Goal: Task Accomplishment & Management: Use online tool/utility

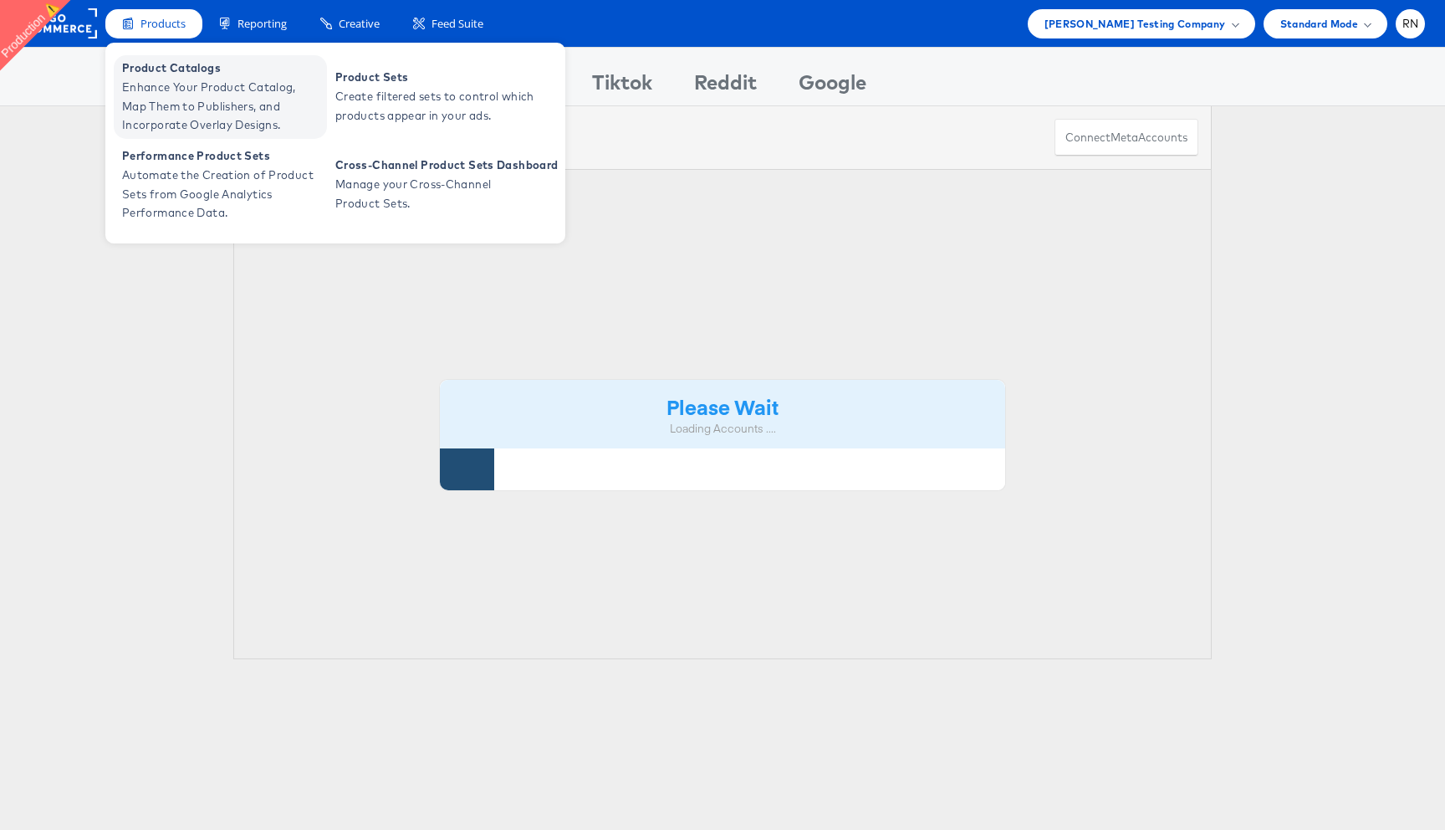
click at [192, 106] on span "Enhance Your Product Catalog, Map Them to Publishers, and Incorporate Overlay D…" at bounding box center [222, 106] width 201 height 57
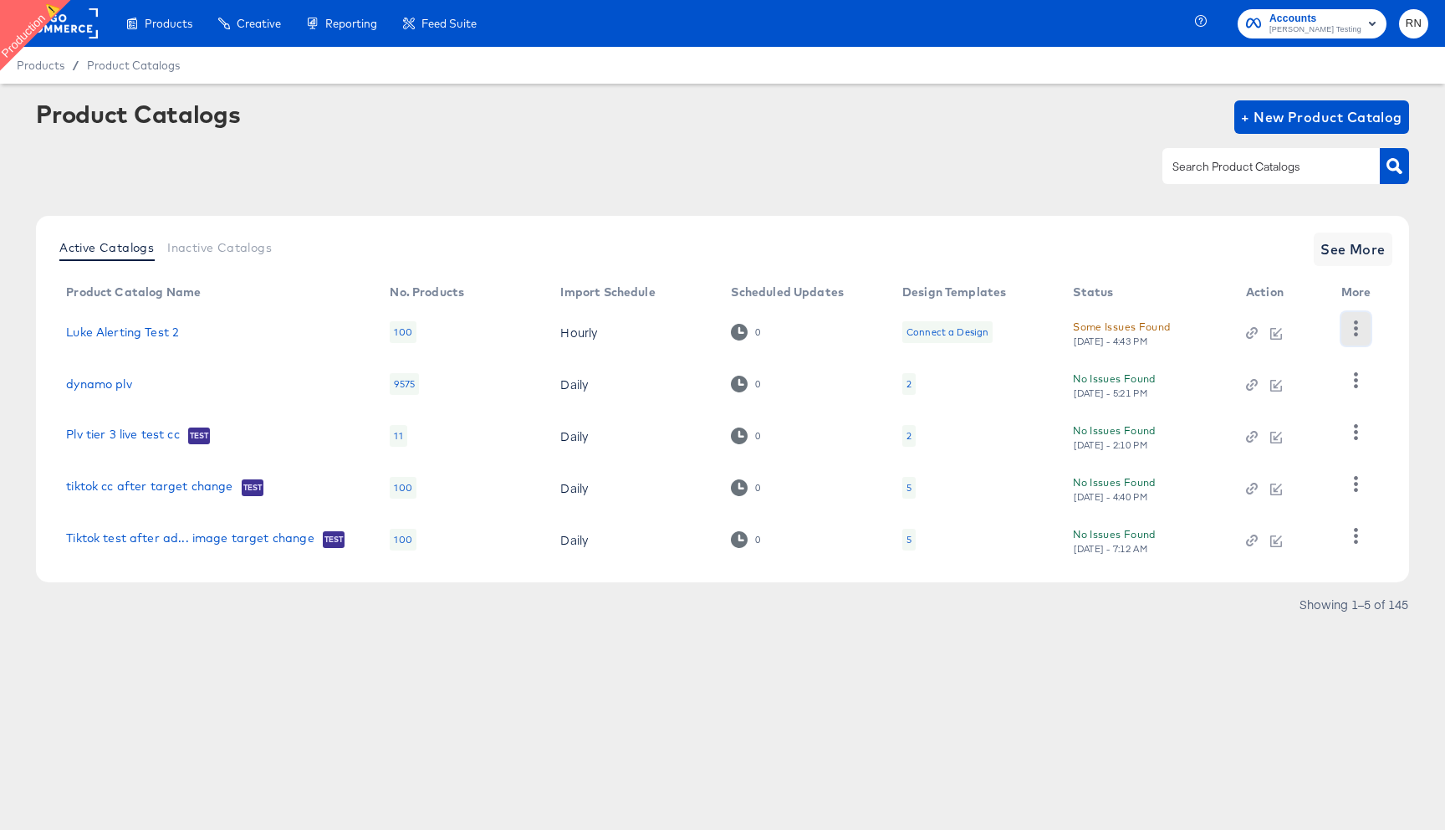
click at [1358, 325] on icon "button" at bounding box center [1356, 328] width 16 height 16
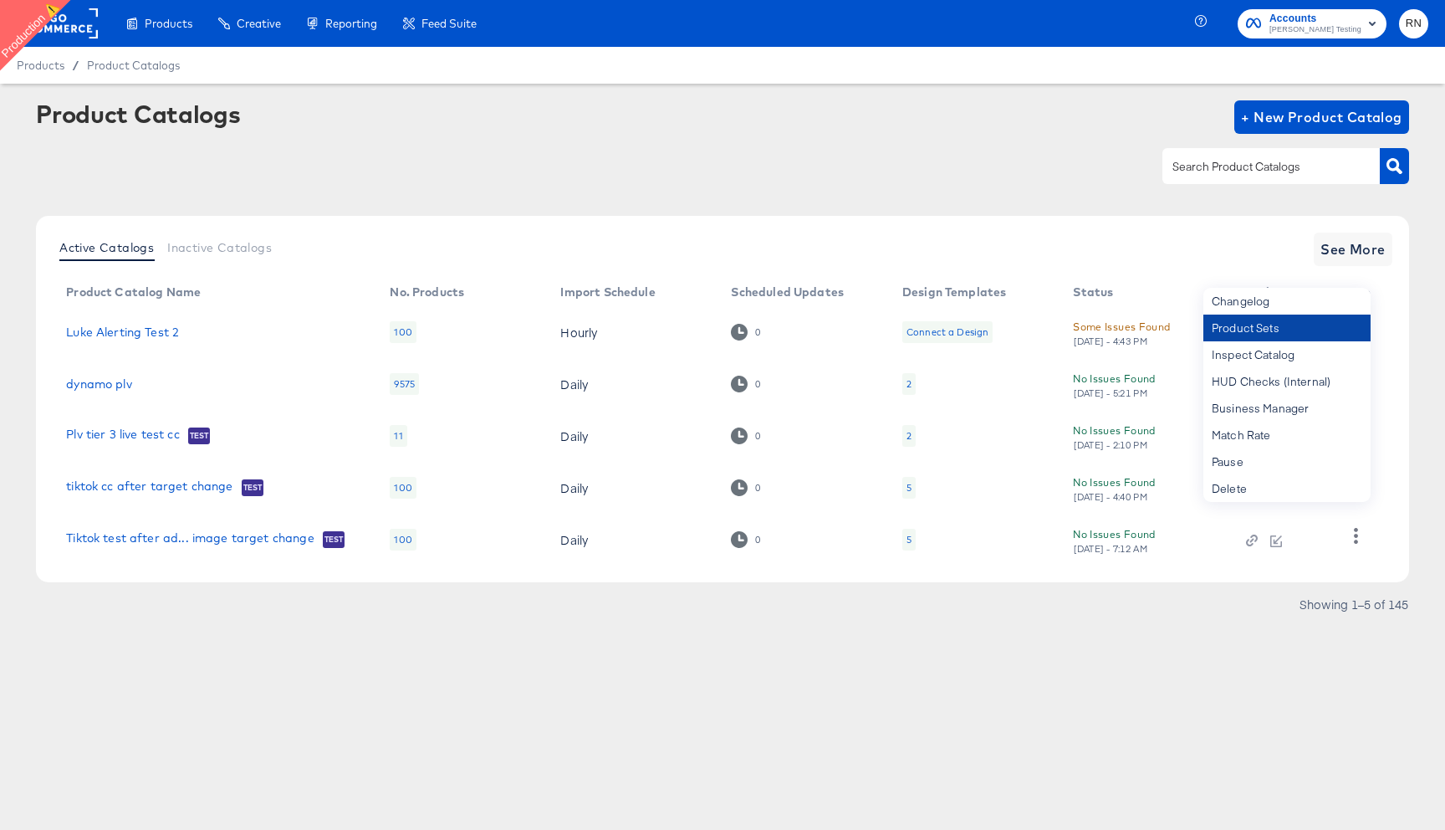
click at [1288, 329] on div "Product Sets" at bounding box center [1287, 328] width 167 height 27
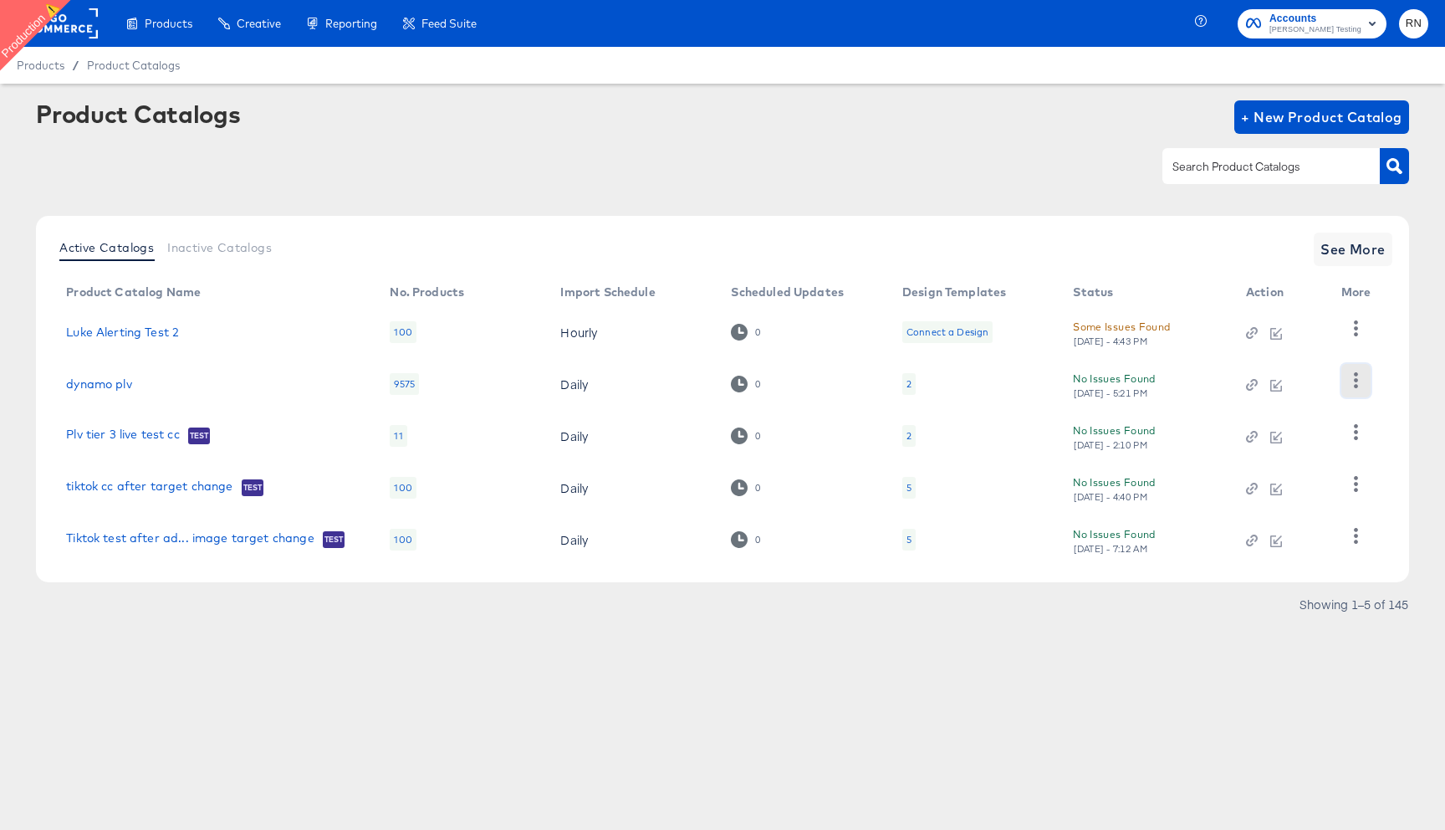
click at [1359, 368] on button "button" at bounding box center [1356, 380] width 29 height 33
click at [1353, 332] on icon "button" at bounding box center [1356, 328] width 16 height 16
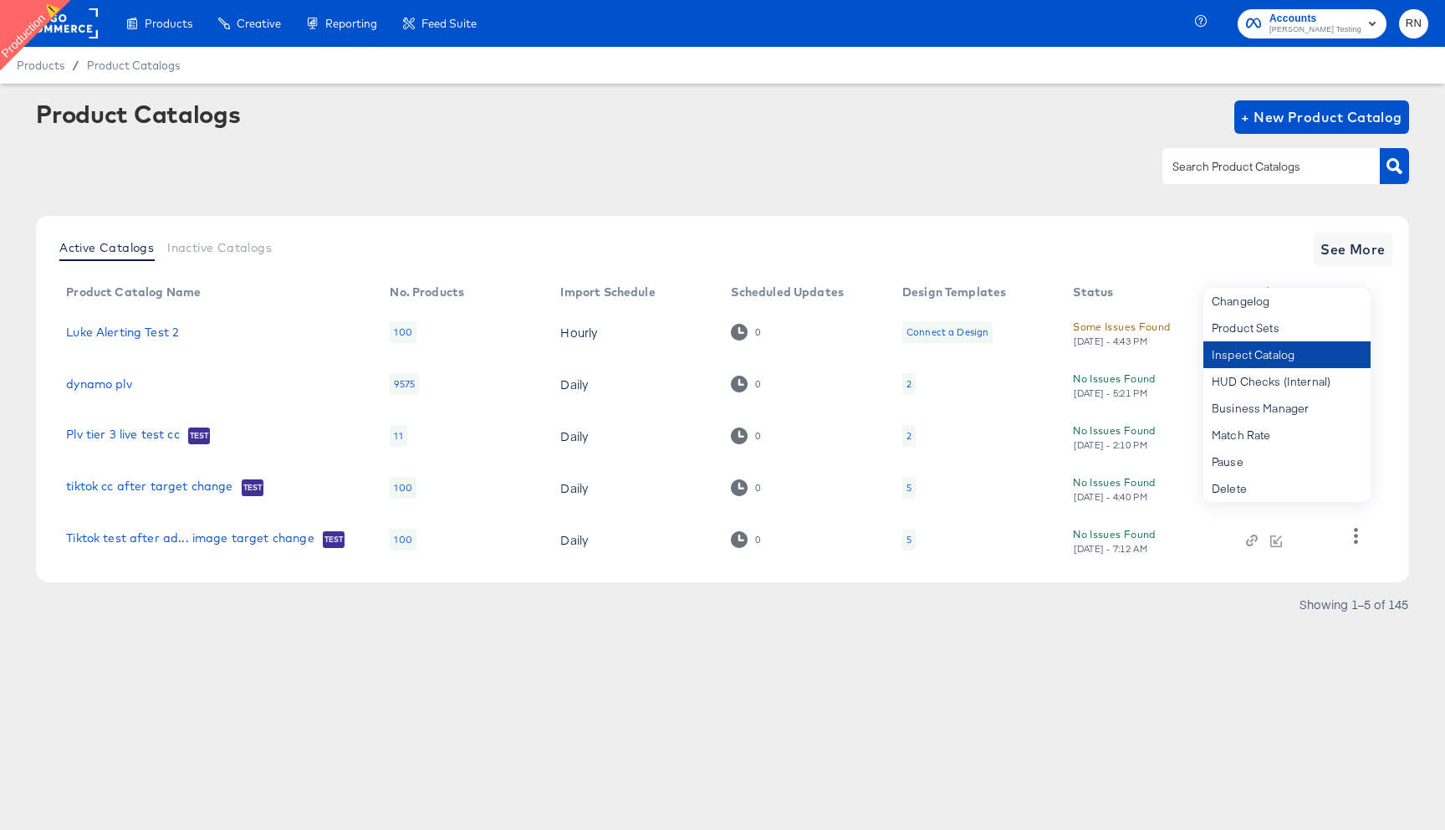
click at [1313, 355] on div "Inspect Catalog" at bounding box center [1287, 354] width 167 height 27
click at [954, 74] on div "Products / Product Catalogs" at bounding box center [722, 65] width 1445 height 37
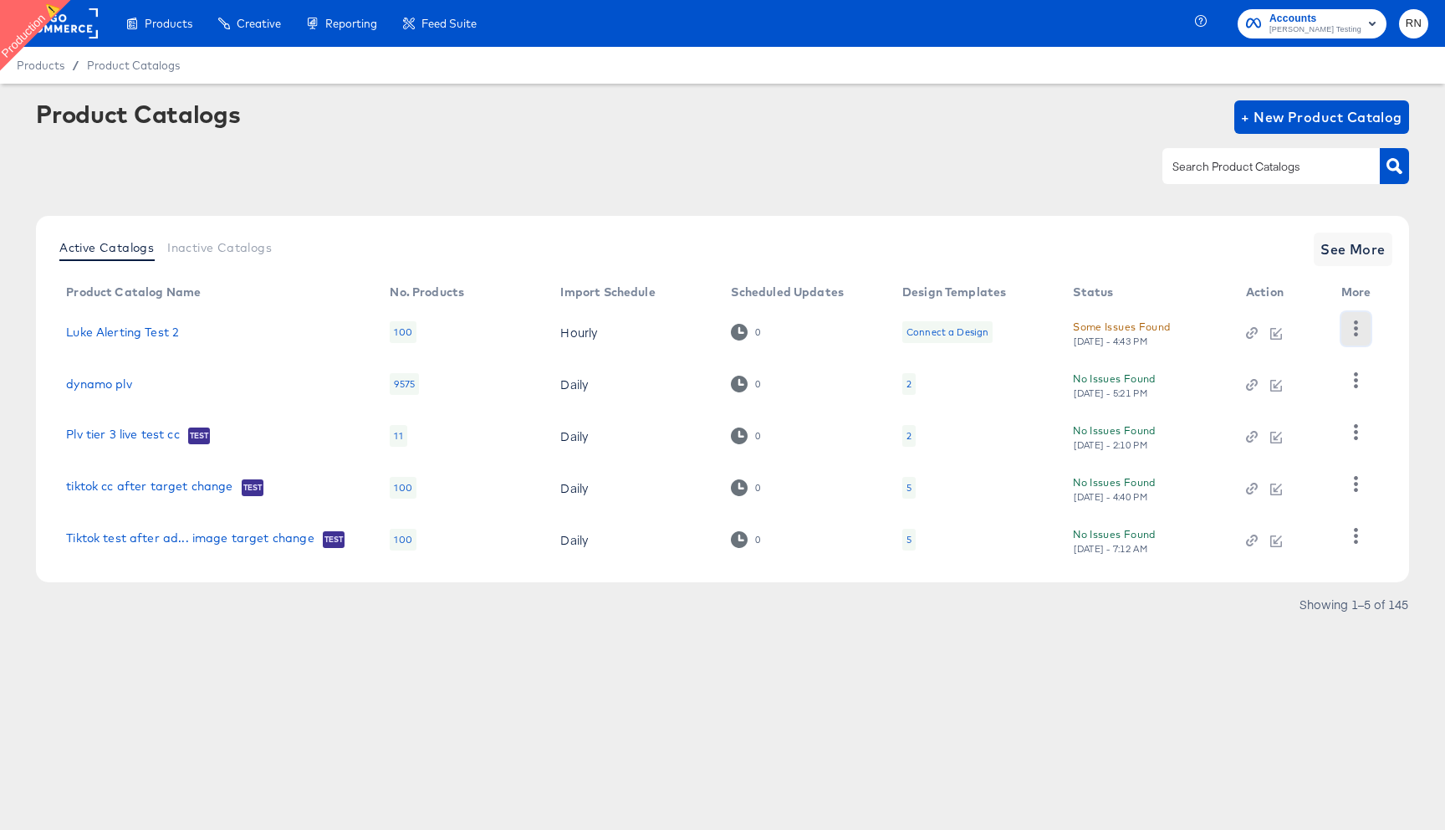
click at [1357, 326] on icon "button" at bounding box center [1356, 328] width 16 height 16
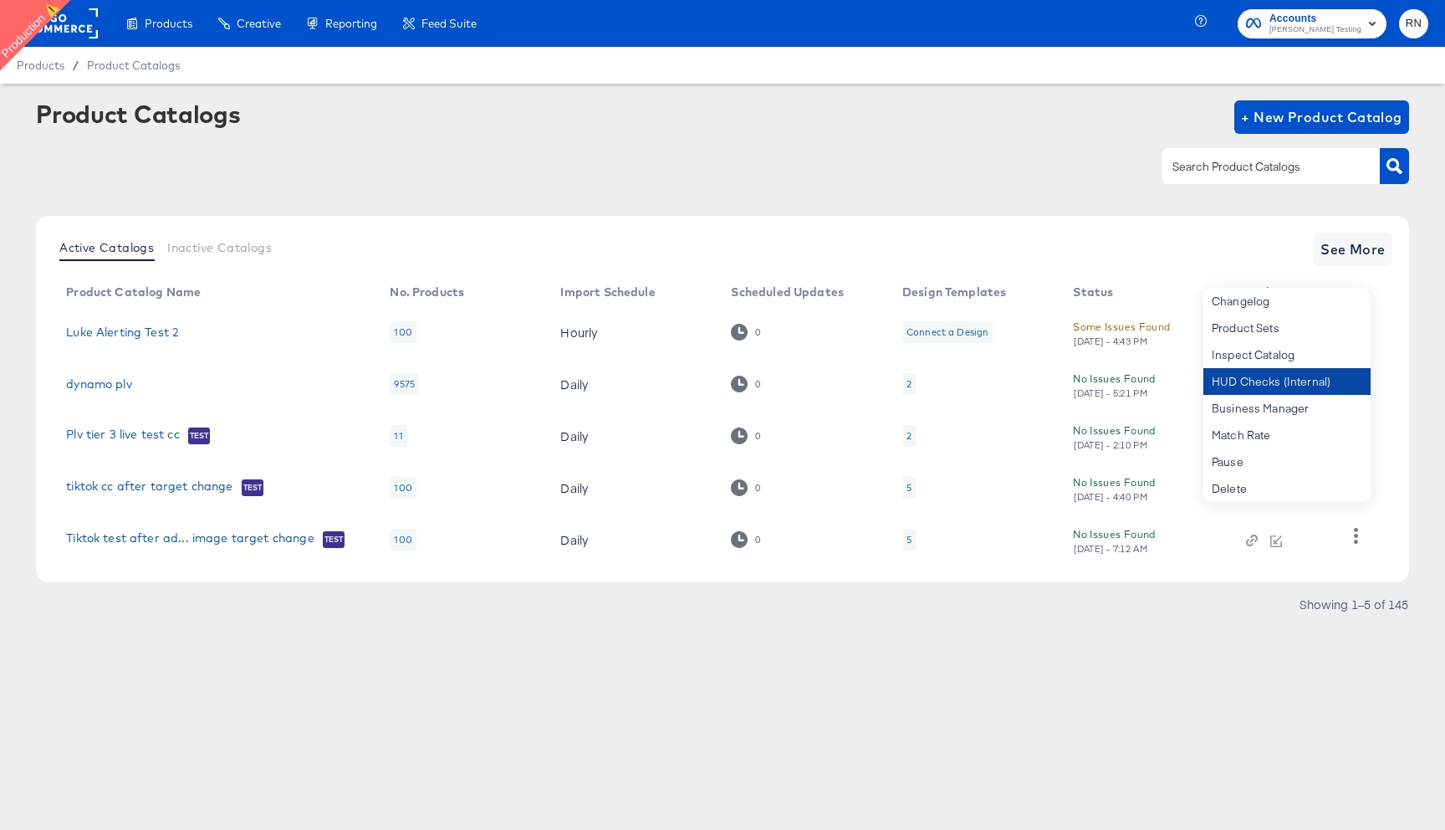
click at [1285, 389] on div "HUD Checks (Internal)" at bounding box center [1287, 381] width 167 height 27
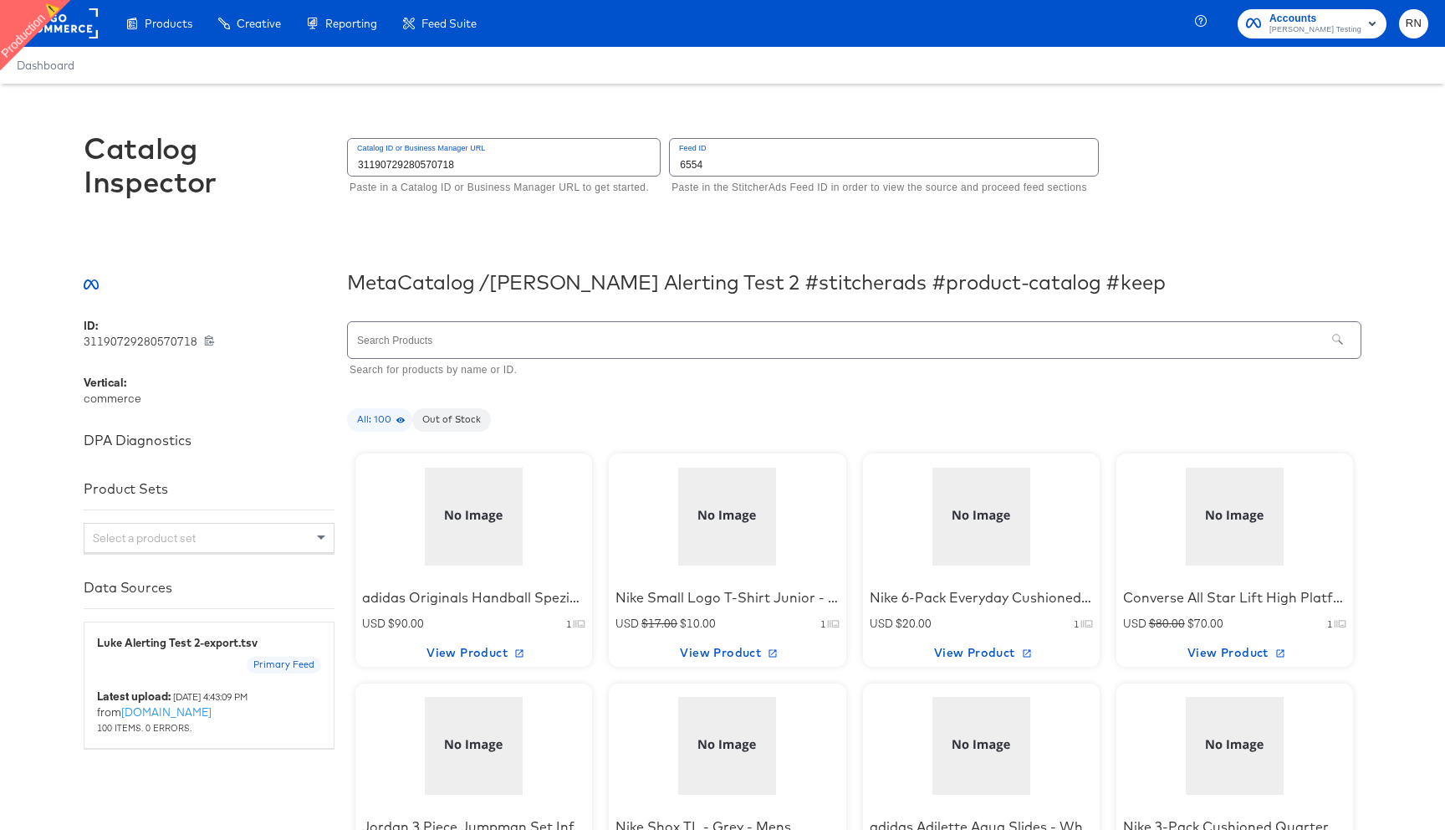
click at [461, 519] on div at bounding box center [474, 516] width 142 height 105
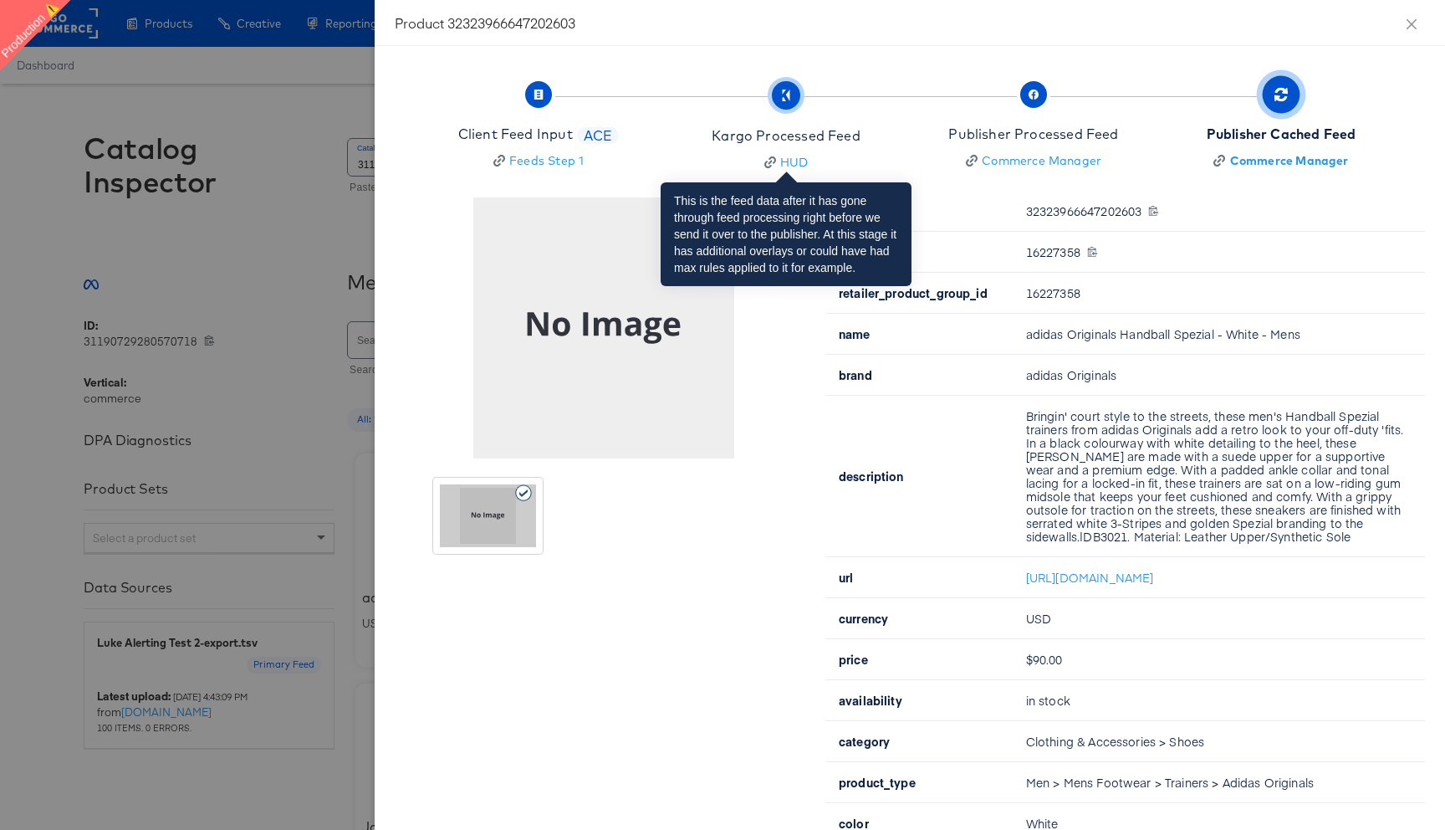
click at [806, 132] on div "Kargo Processed Feed" at bounding box center [786, 135] width 148 height 19
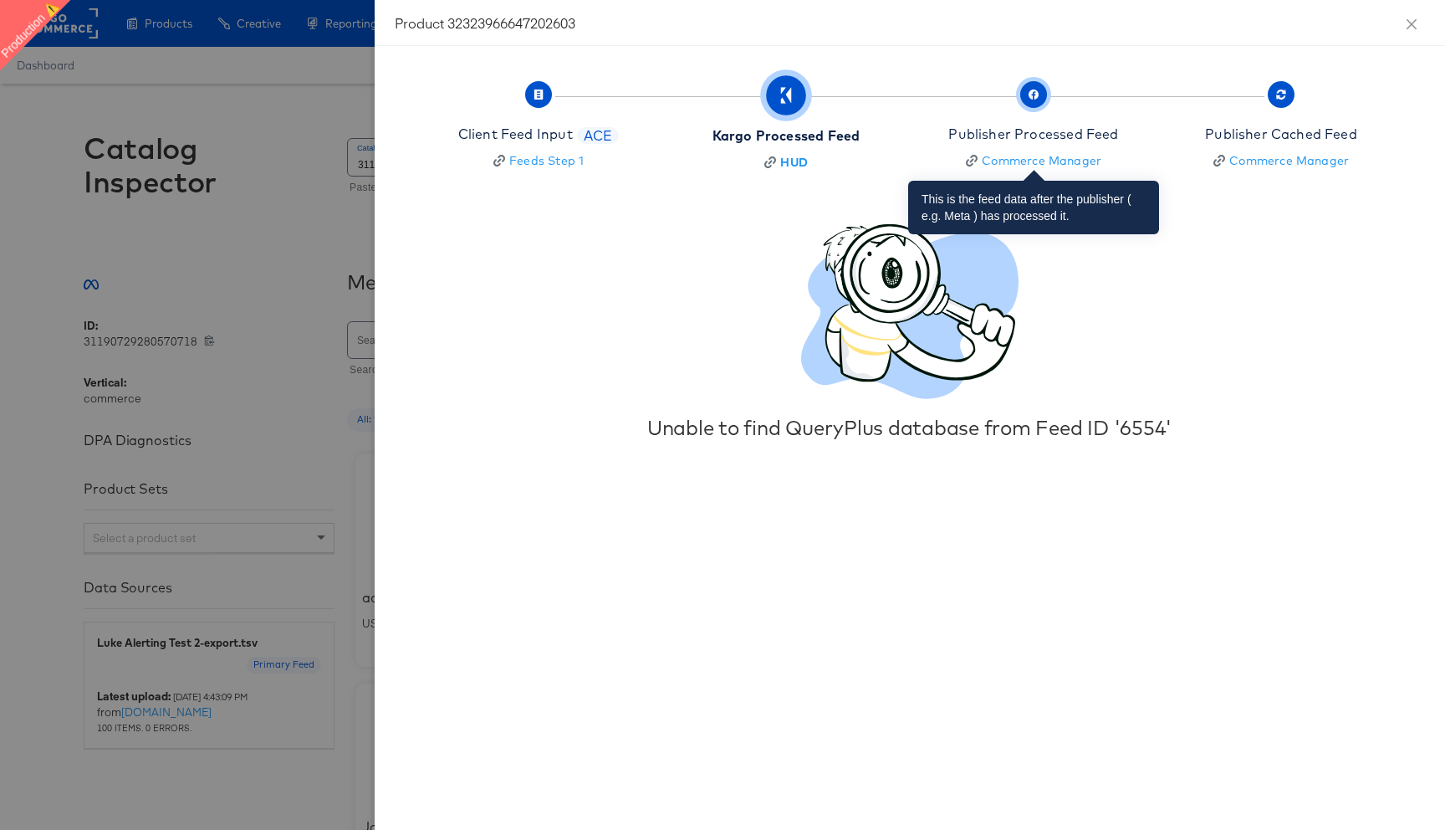
click at [1057, 134] on div "Publisher Processed Feed" at bounding box center [1034, 134] width 170 height 19
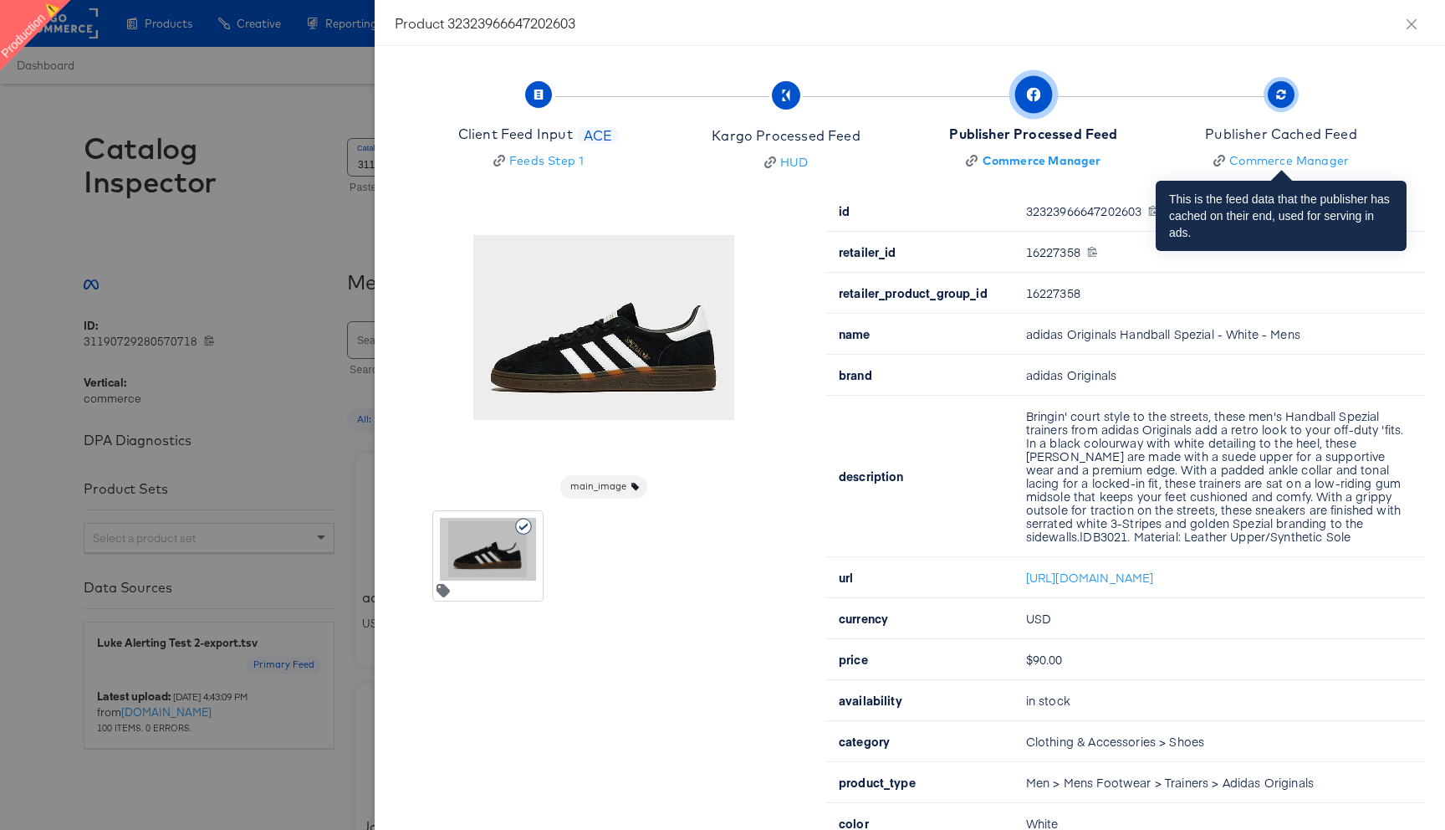
click at [1299, 139] on div "Publisher Cached Feed" at bounding box center [1281, 134] width 152 height 19
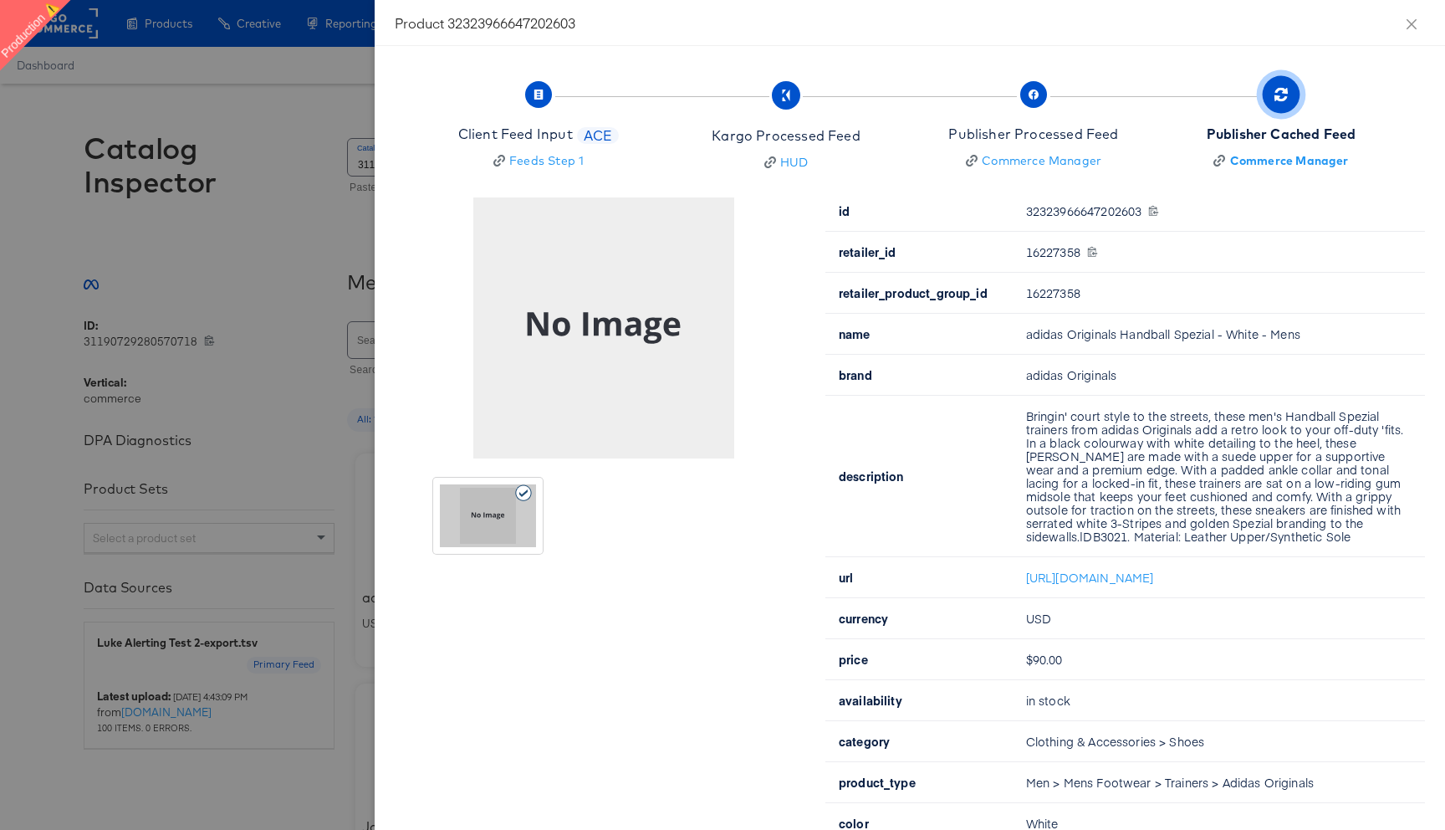
click at [287, 102] on div at bounding box center [722, 415] width 1445 height 830
